Goal: Information Seeking & Learning: Learn about a topic

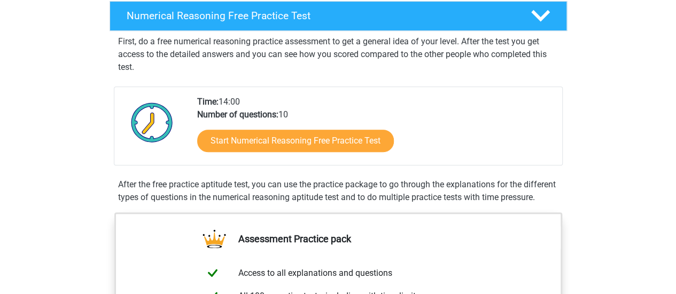
scroll to position [174, 0]
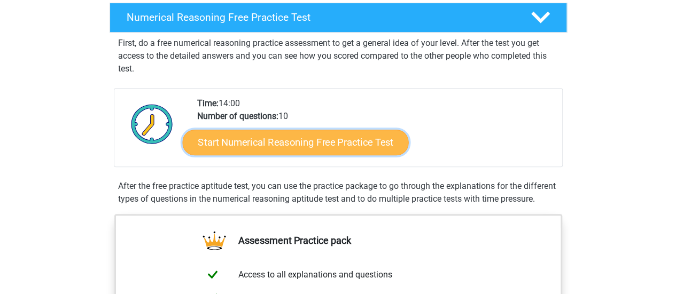
click at [249, 149] on link "Start Numerical Reasoning Free Practice Test" at bounding box center [295, 142] width 226 height 26
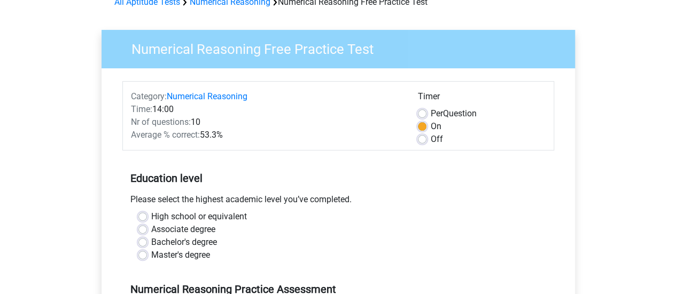
scroll to position [119, 0]
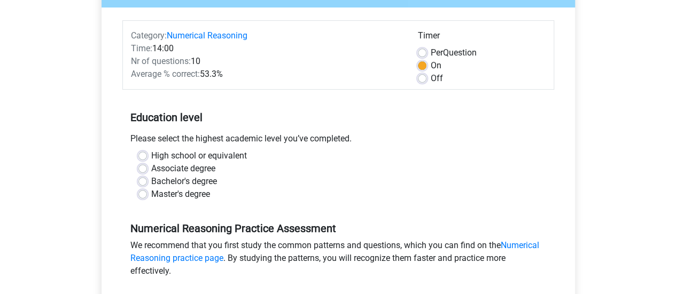
click at [431, 79] on label "Off" at bounding box center [437, 78] width 12 height 13
click at [420, 79] on input "Off" at bounding box center [422, 77] width 9 height 11
radio input "true"
click at [151, 183] on label "Bachelor's degree" at bounding box center [184, 181] width 66 height 13
click at [139, 183] on input "Bachelor's degree" at bounding box center [142, 180] width 9 height 11
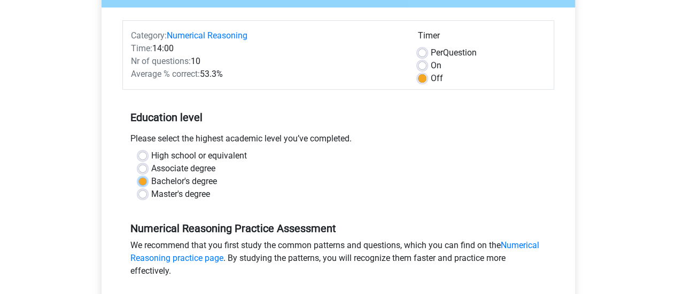
radio input "true"
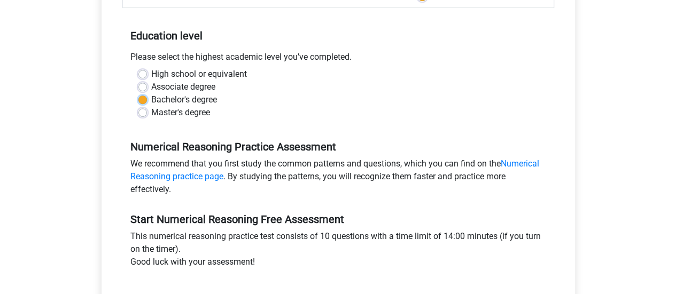
scroll to position [258, 0]
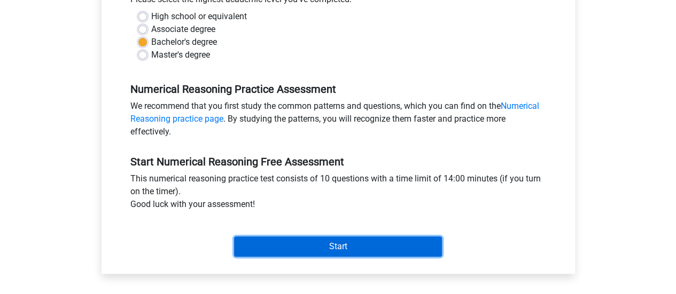
click at [311, 246] on input "Start" at bounding box center [338, 247] width 208 height 20
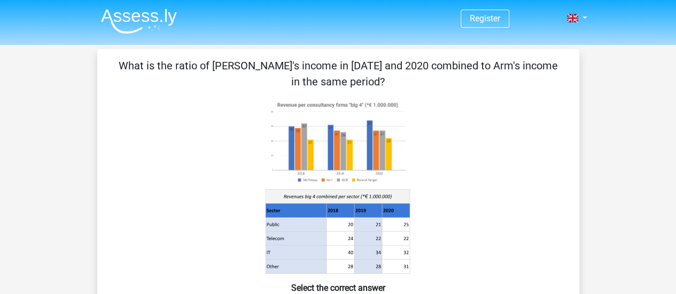
scroll to position [54, 0]
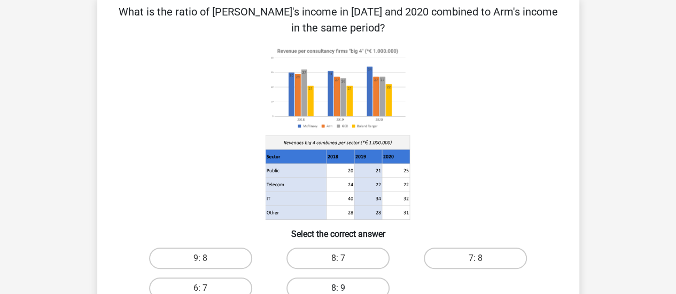
click at [339, 286] on label "8: 9" at bounding box center [337, 288] width 103 height 21
click at [339, 288] on input "8: 9" at bounding box center [341, 291] width 7 height 7
radio input "true"
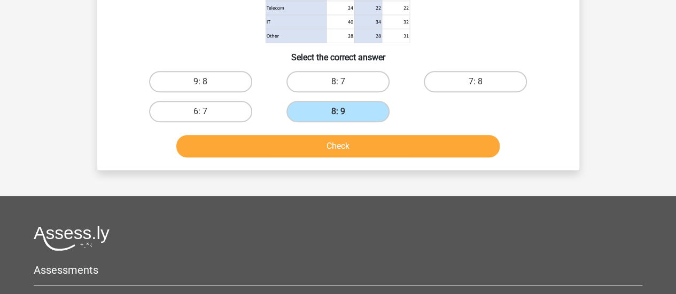
scroll to position [284, 0]
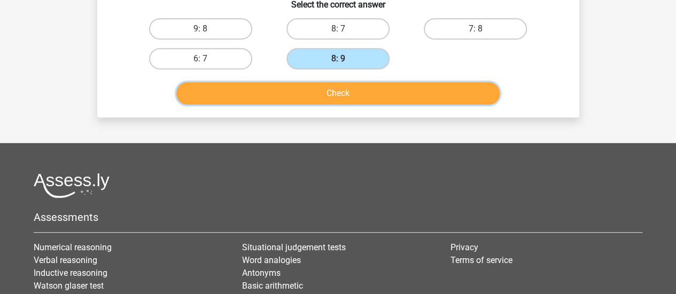
click at [395, 91] on button "Check" at bounding box center [337, 93] width 323 height 22
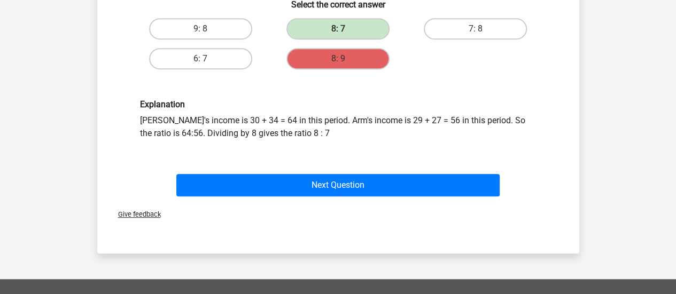
drag, startPoint x: 410, startPoint y: 1, endPoint x: 561, endPoint y: 4, distance: 150.7
